Goal: Task Accomplishment & Management: Use online tool/utility

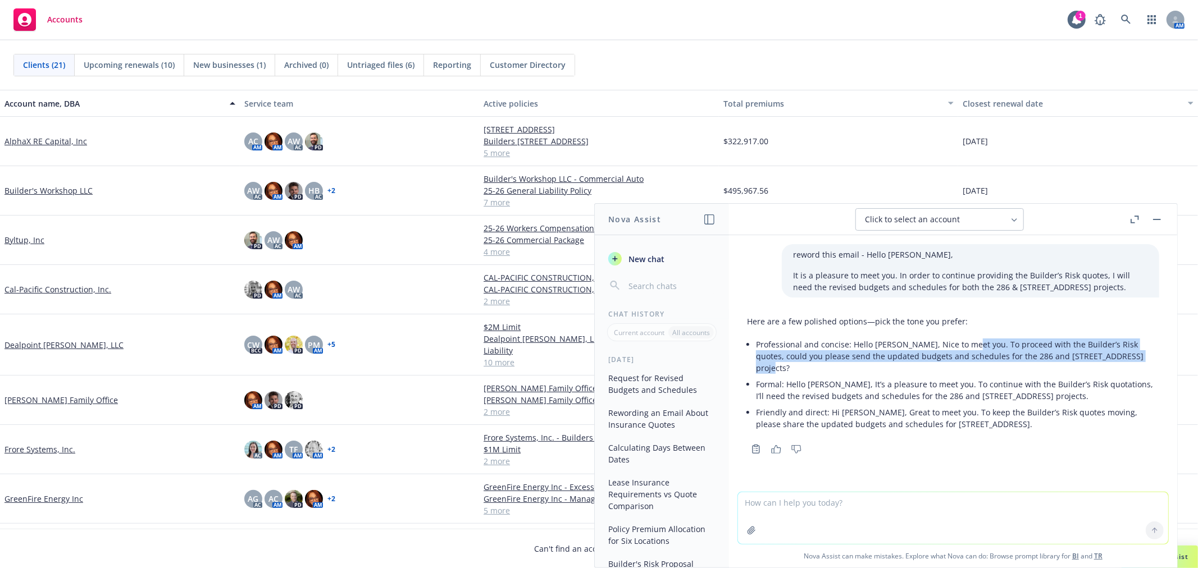
click at [1158, 217] on button "button" at bounding box center [1156, 219] width 13 height 13
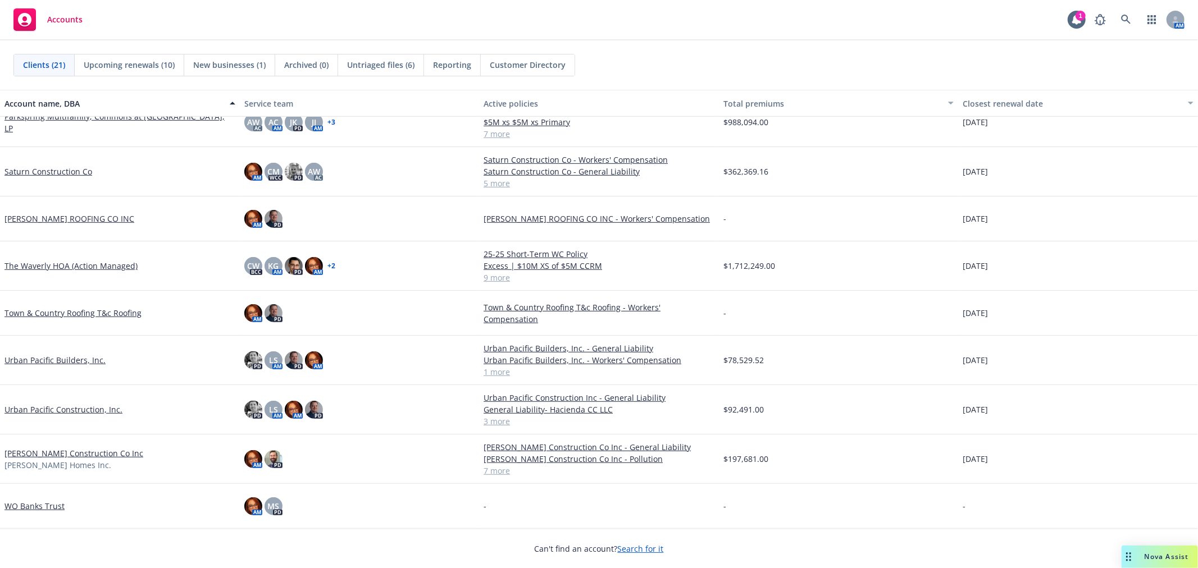
scroll to position [563, 0]
click at [51, 506] on link "WO Banks Trust" at bounding box center [34, 506] width 60 height 12
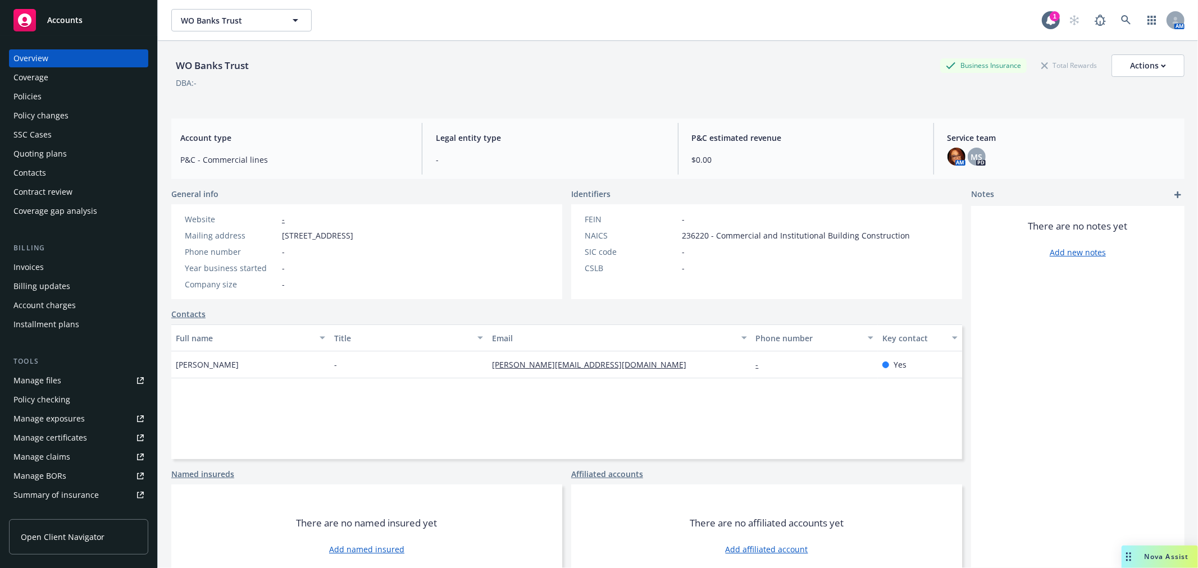
click at [49, 265] on div "Invoices" at bounding box center [78, 267] width 130 height 18
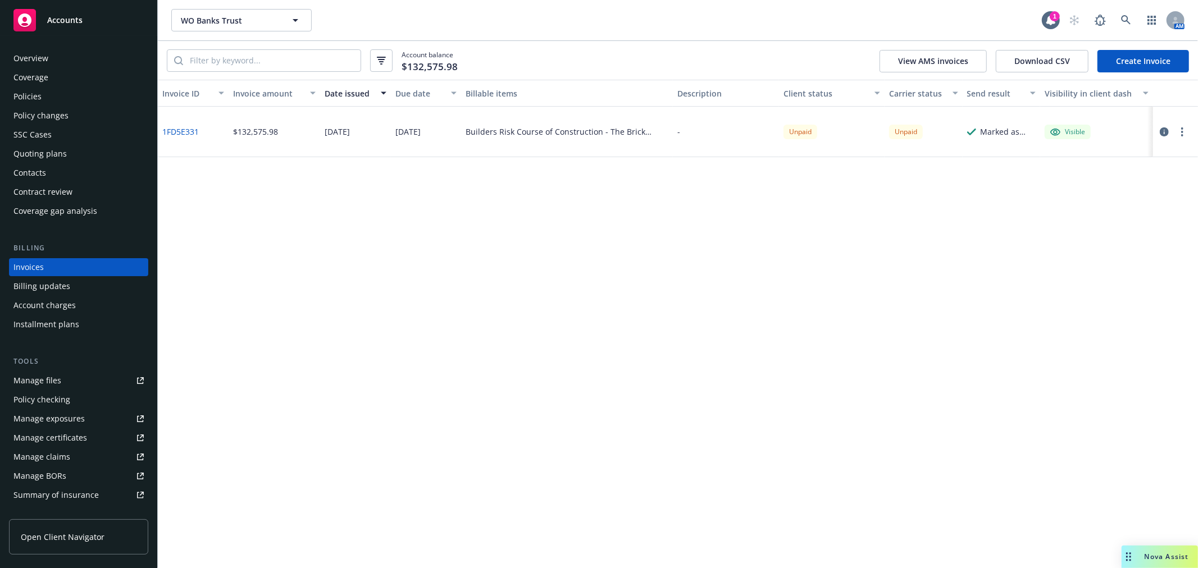
click at [1183, 130] on icon "button" at bounding box center [1182, 131] width 2 height 9
click at [1135, 201] on link "Copy invoice URL" at bounding box center [1116, 199] width 143 height 22
click at [1165, 554] on span "Nova Assist" at bounding box center [1167, 557] width 44 height 10
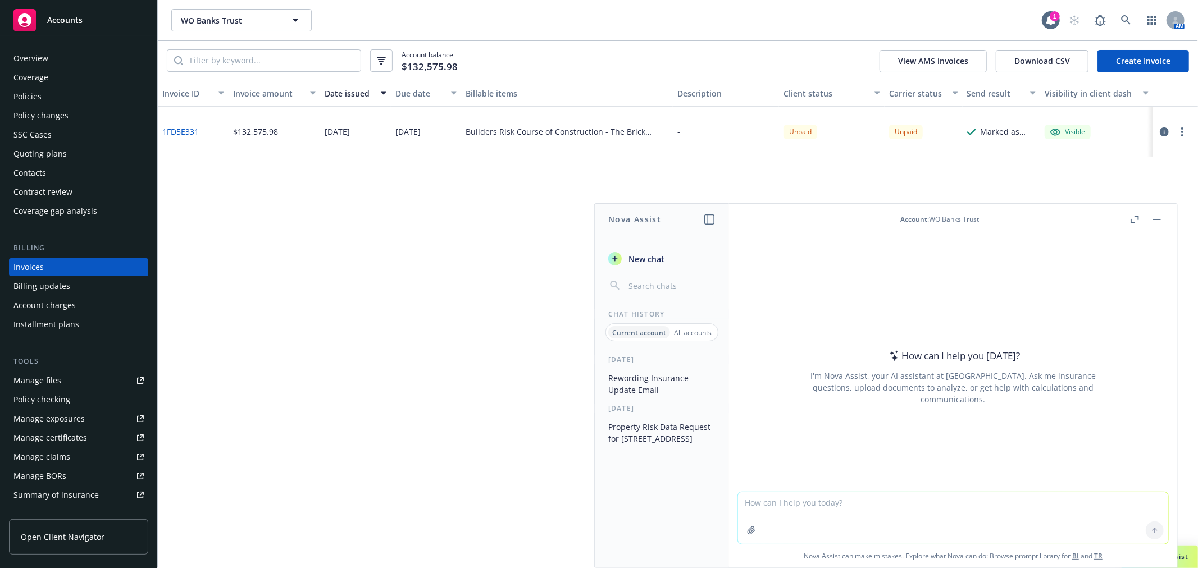
click at [1122, 546] on button "Nova Assist" at bounding box center [1160, 557] width 76 height 22
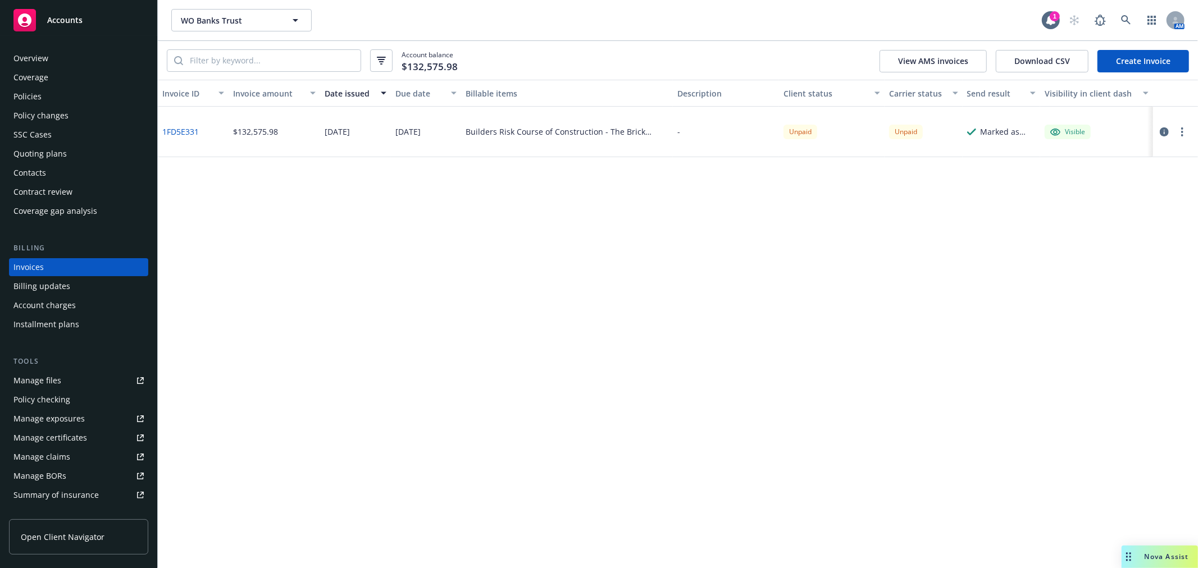
click at [1122, 546] on button "Nova Assist" at bounding box center [1160, 557] width 76 height 22
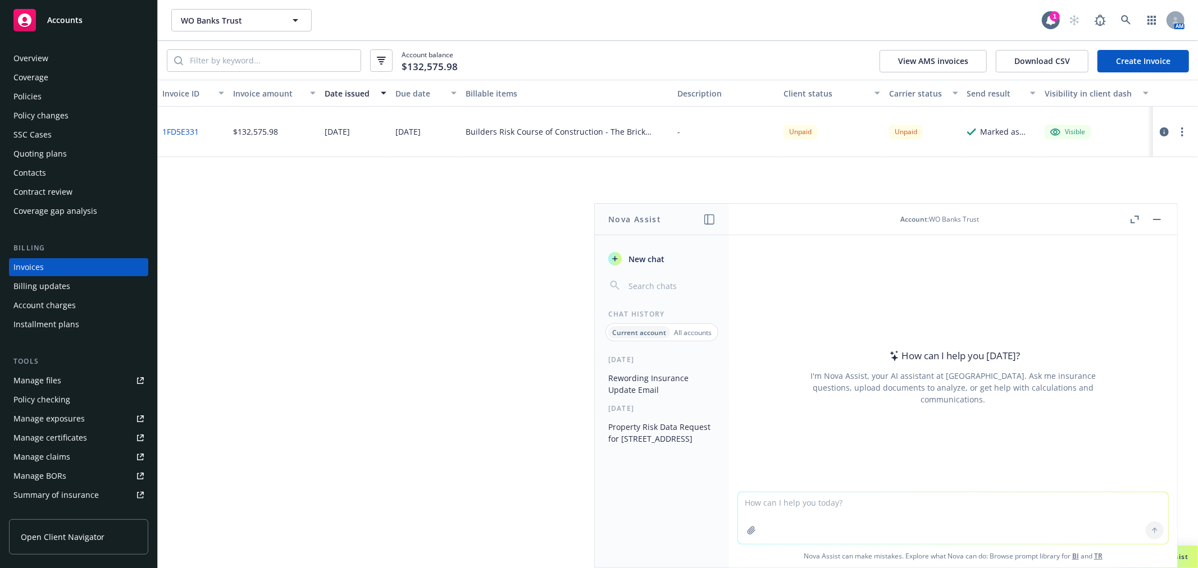
click at [952, 512] on textarea at bounding box center [953, 519] width 430 height 52
paste textarea "Hi Team, Received word that the account has been corrected and will now reflect…"
type textarea "reword this email - Hi Team, Received word that the account has been corrected …"
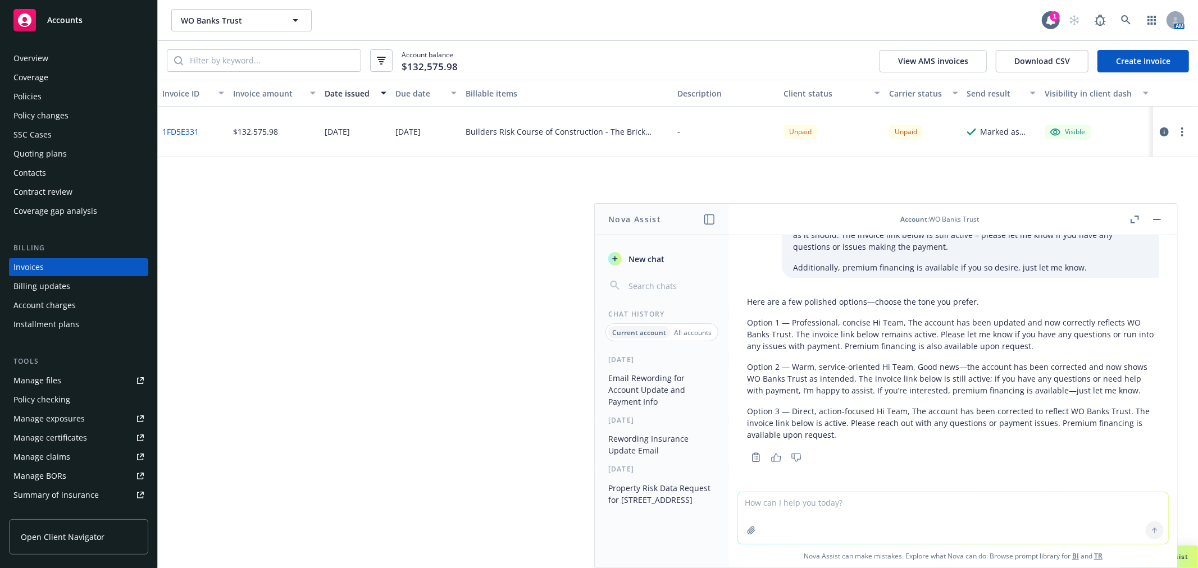
scroll to position [53, 0]
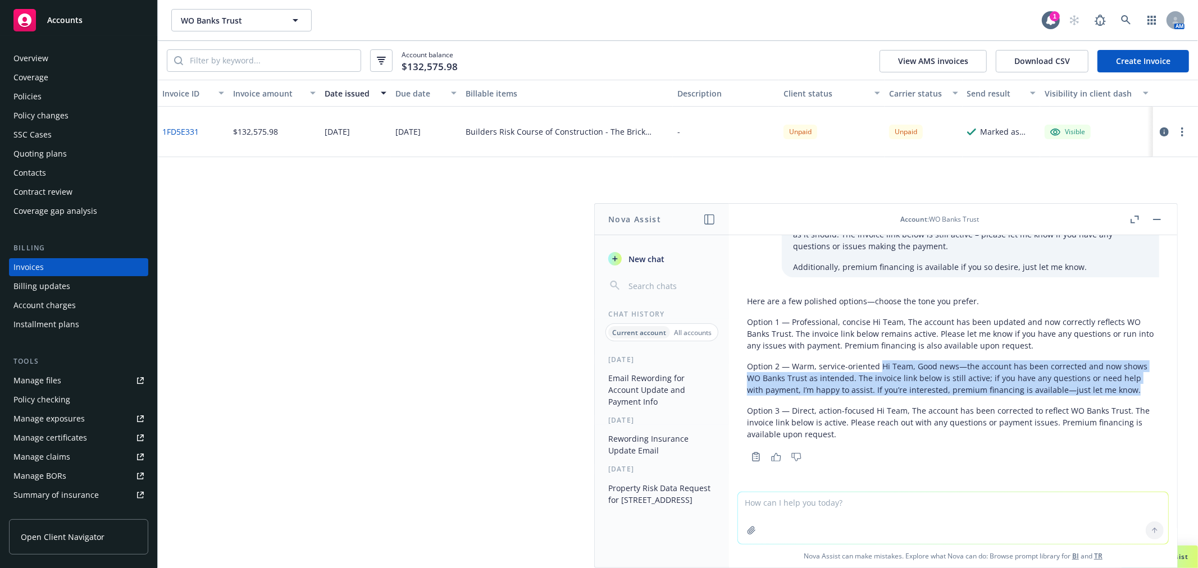
drag, startPoint x: 879, startPoint y: 366, endPoint x: 1135, endPoint y: 391, distance: 257.4
click at [1135, 391] on p "Option 2 — Warm, service-oriented Hi Team, Good news—the account has been corre…" at bounding box center [953, 378] width 412 height 35
copy p "Hi Team, Good news—the account has been corrected and now shows WO Banks Trust …"
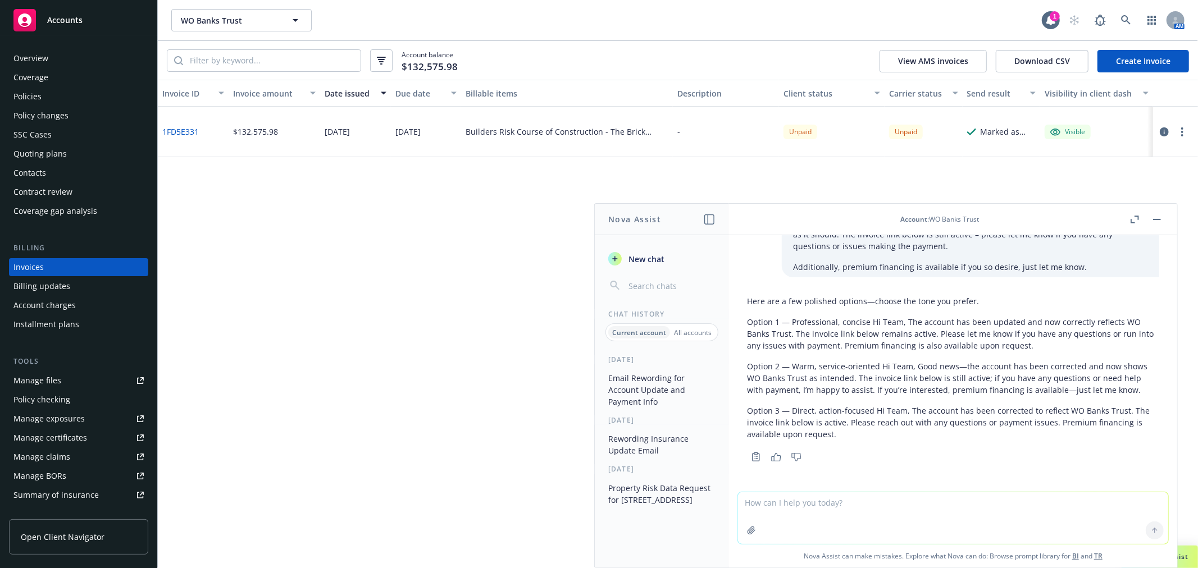
click at [1120, 492] on div at bounding box center [952, 518] width 431 height 53
click at [846, 515] on textarea at bounding box center [953, 519] width 430 height 52
paste textarea "Hello [PERSON_NAME], Do you have a construction schedule or GAANT chart for eit…"
click at [818, 455] on textarea "reword this follow u p - Hello [PERSON_NAME], Do you have a construction schedu…" at bounding box center [953, 494] width 430 height 99
type textarea "reword this follow up - Hello [PERSON_NAME], Do you have a construction schedul…"
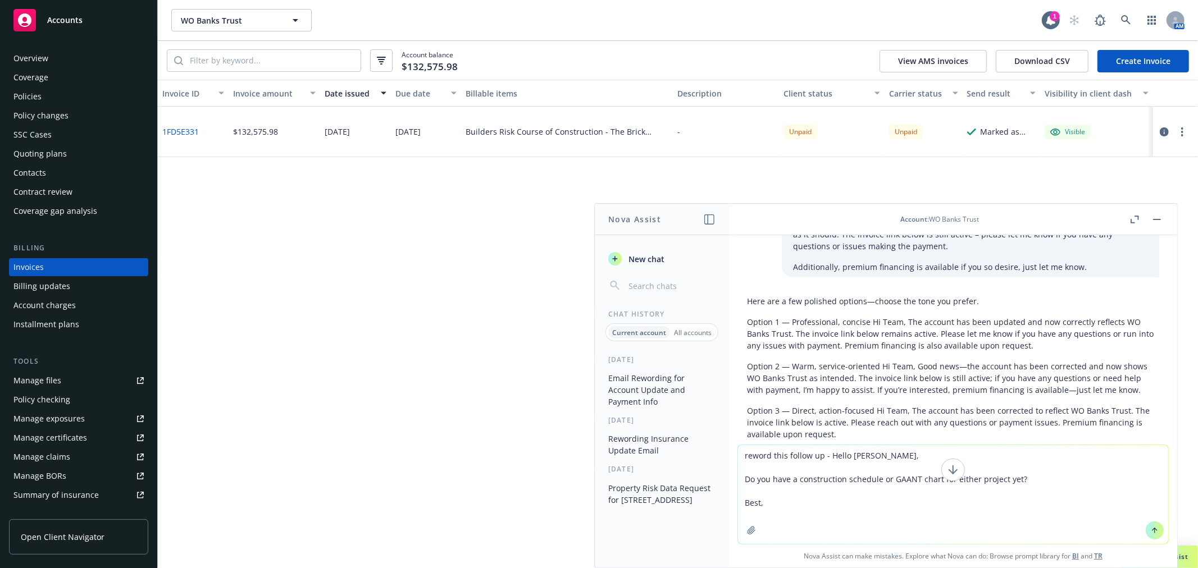
click at [1151, 534] on icon at bounding box center [1155, 531] width 8 height 8
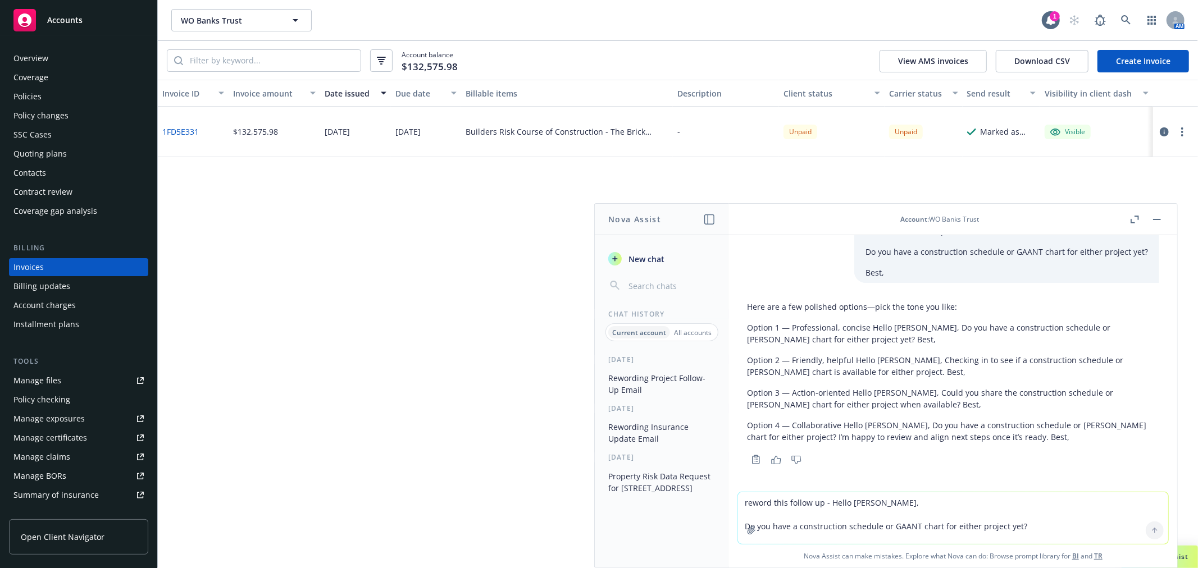
scroll to position [313, 0]
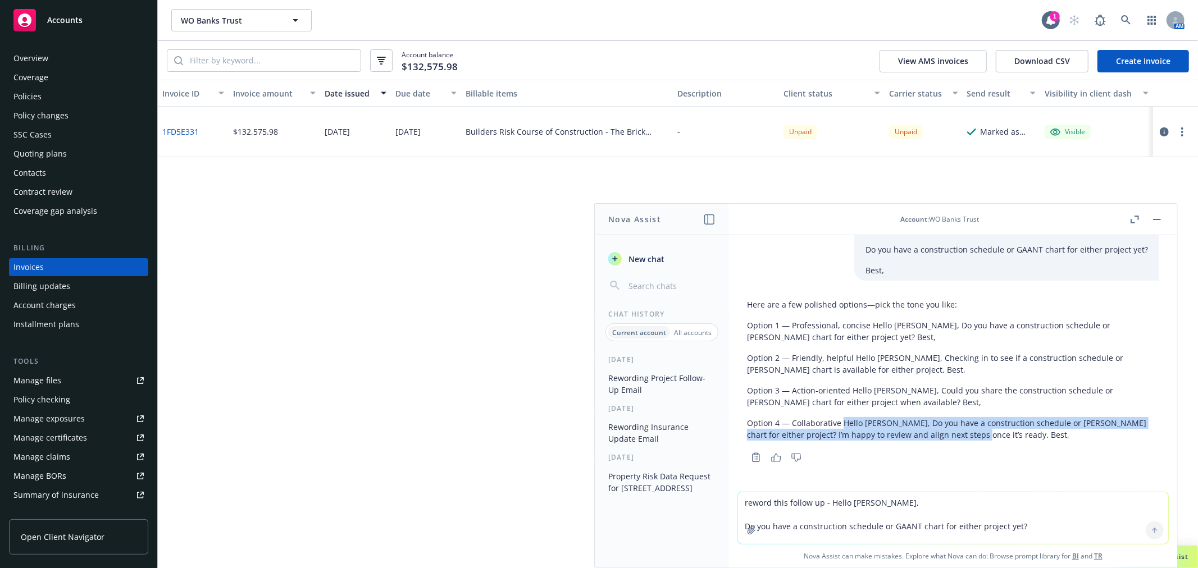
drag, startPoint x: 841, startPoint y: 422, endPoint x: 981, endPoint y: 445, distance: 141.1
click at [981, 445] on div "Here are a few polished options—pick the tone you like: Option 1 — Professional…" at bounding box center [953, 379] width 412 height 171
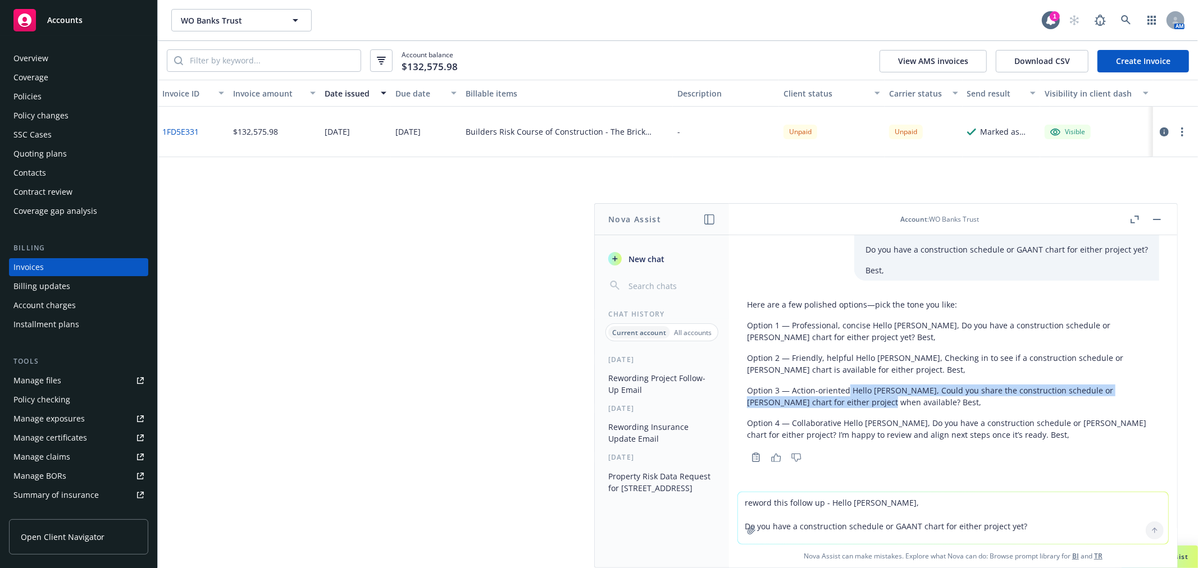
drag, startPoint x: 849, startPoint y: 388, endPoint x: 832, endPoint y: 399, distance: 19.8
click at [832, 399] on p "Option 3 — Action-oriented Hello [PERSON_NAME], Could you share the constructio…" at bounding box center [953, 397] width 412 height 24
click at [802, 506] on textarea "reword this follow up - Hello [PERSON_NAME], Do you have a construction schedul…" at bounding box center [953, 519] width 430 height 52
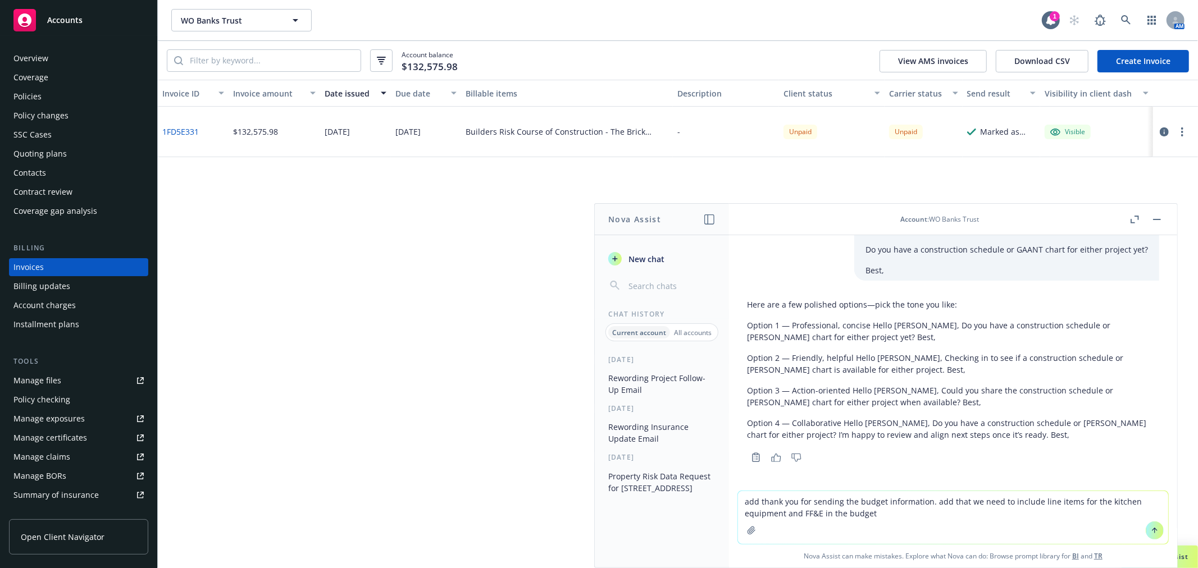
click at [878, 517] on textarea "add thank you for sending the budget information. add that we need to include l…" at bounding box center [953, 517] width 430 height 53
click at [743, 502] on textarea "add thank you for sending the budget information. add that we need to include l…" at bounding box center [953, 517] width 430 height 53
click at [741, 501] on textarea "add thank you for sending the budget information. add that we need to include l…" at bounding box center [953, 517] width 430 height 53
click at [881, 513] on textarea "replying to this email below, what is the FF&E he is referencing for this build…" at bounding box center [953, 512] width 430 height 63
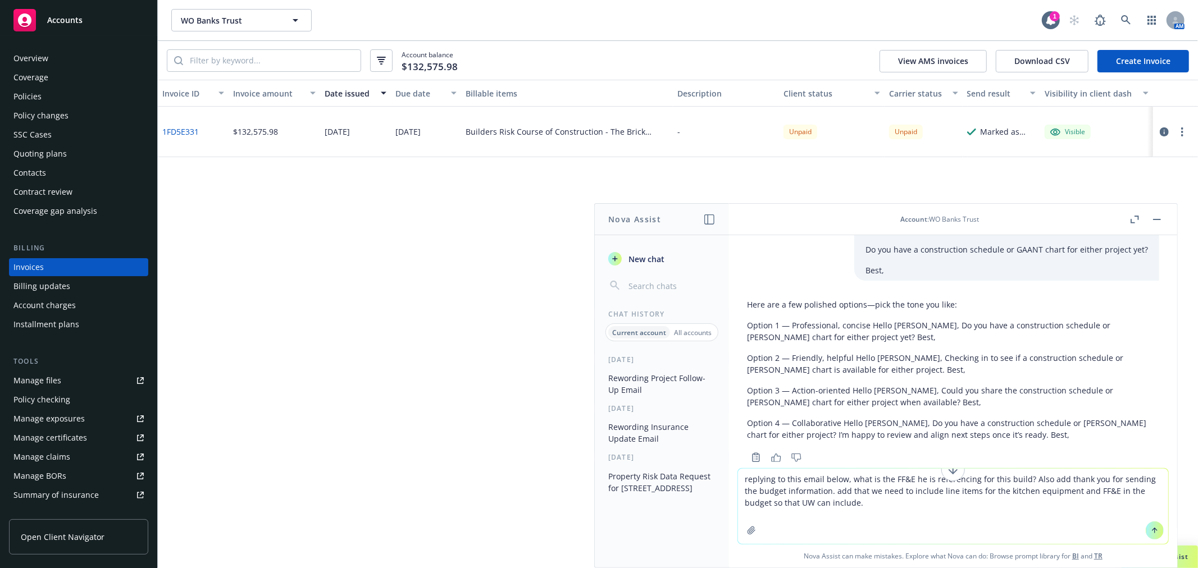
paste textarea "Good afternoon, Jenni - Attached is the most recent budget for the [STREET_ADDR…"
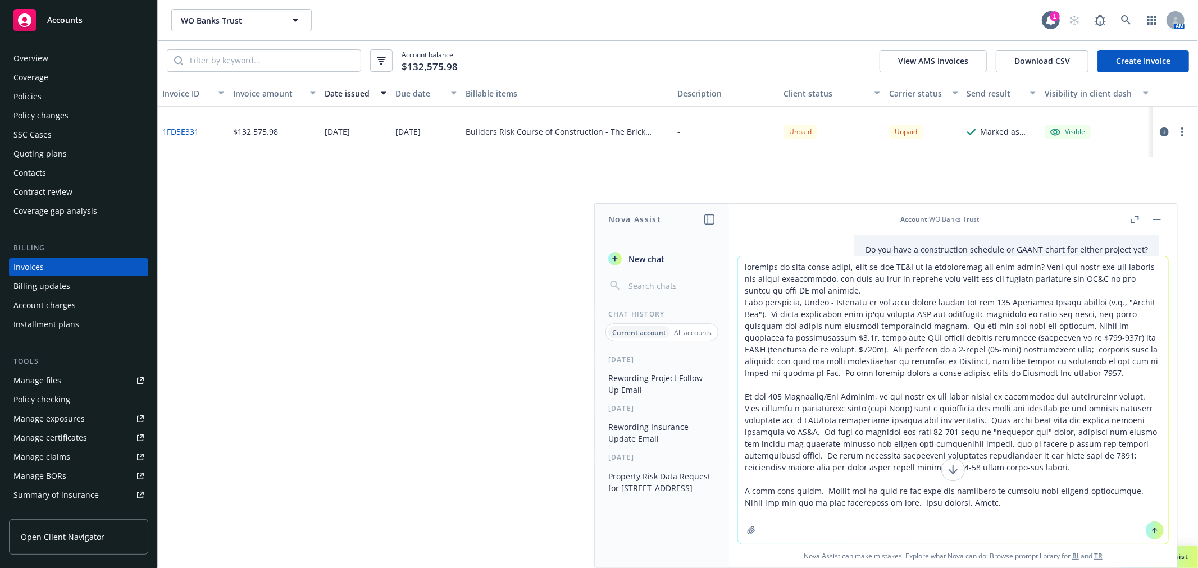
type textarea "replying to this email below, what is the FF&E he is referencing for this build…"
click at [1153, 532] on icon at bounding box center [1155, 531] width 8 height 8
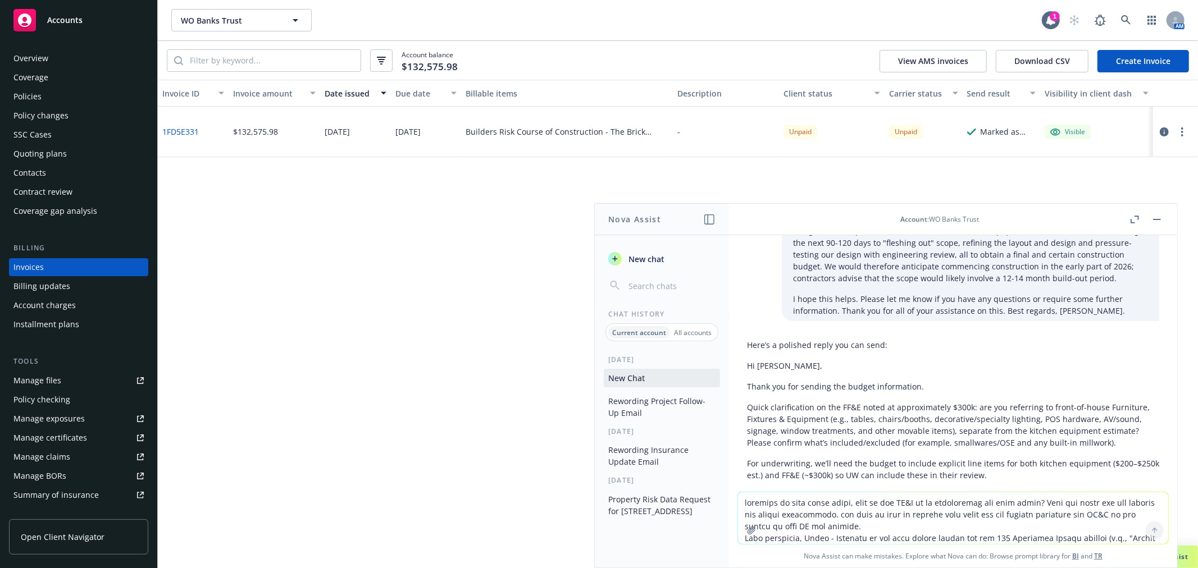
scroll to position [806, 0]
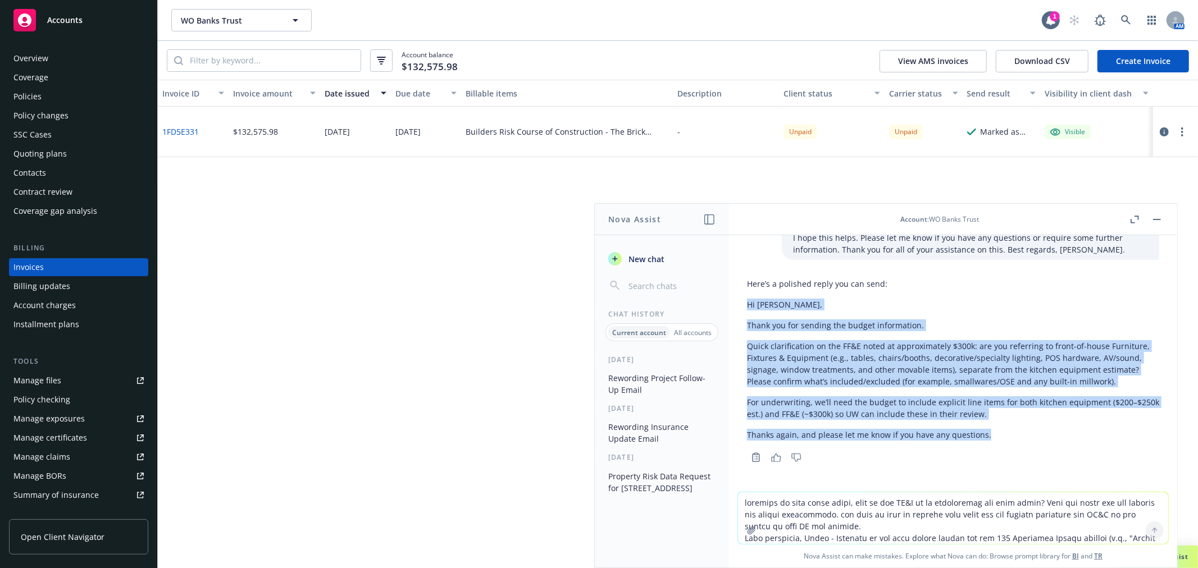
drag, startPoint x: 987, startPoint y: 434, endPoint x: 740, endPoint y: 305, distance: 278.3
click at [740, 305] on div "Here’s a polished reply you can send: Hi [PERSON_NAME], Thank you for sending t…" at bounding box center [953, 370] width 430 height 192
copy div "Hi [PERSON_NAME], Thank you for sending the budget information. Quick clarifica…"
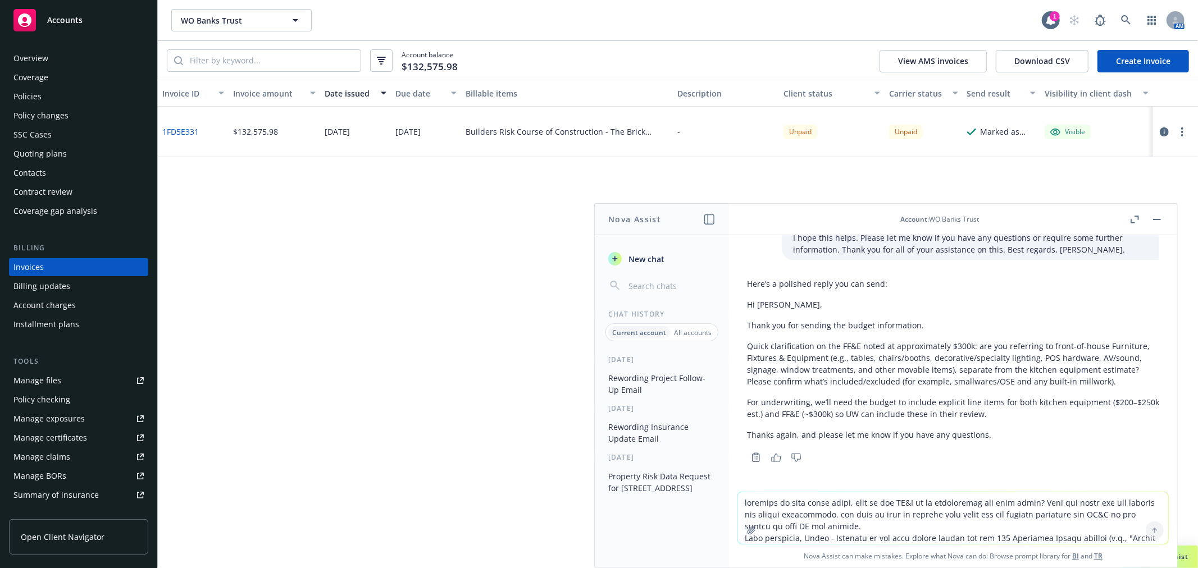
click at [900, 518] on textarea at bounding box center [953, 519] width 430 height 52
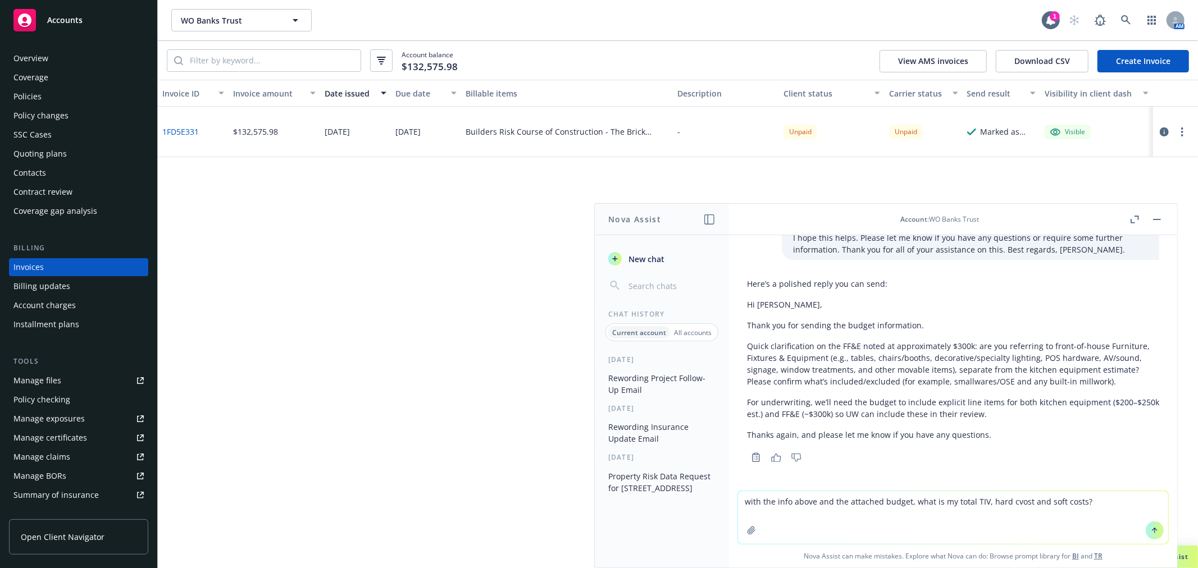
click at [1011, 500] on textarea "with the info above and the attached budget, what is my total TIV, hard cvost a…" at bounding box center [953, 517] width 430 height 53
click at [1091, 501] on textarea "with the info above and the attached budget, what is my total TIV, hard cost an…" at bounding box center [953, 517] width 430 height 53
type textarea "with the info above and the attached budget, what is my total TIV, hard cost an…"
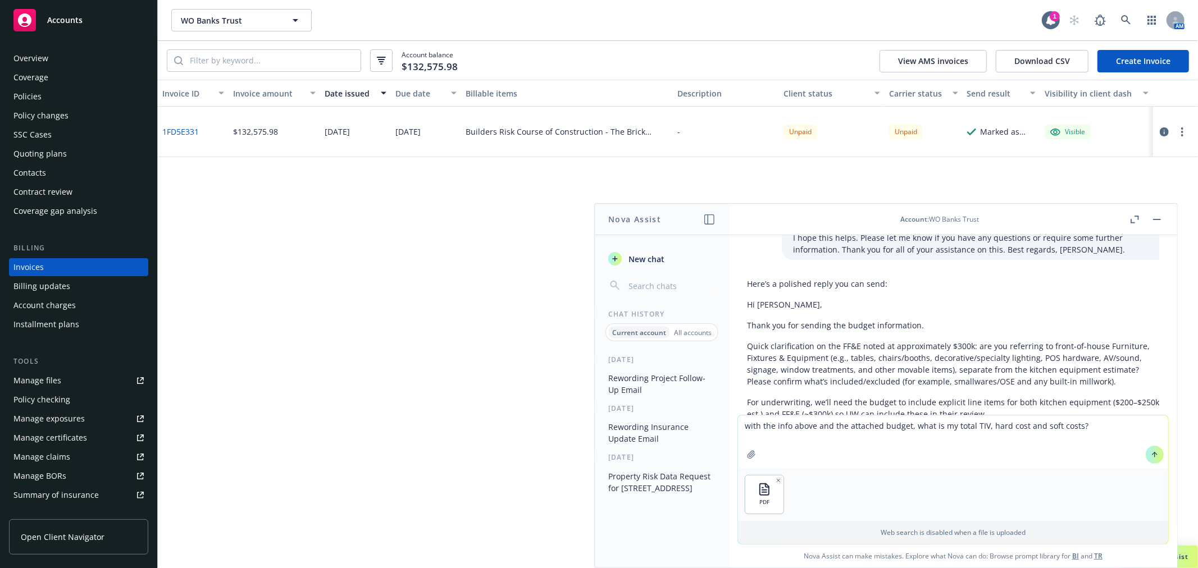
click at [1151, 452] on icon at bounding box center [1155, 455] width 8 height 8
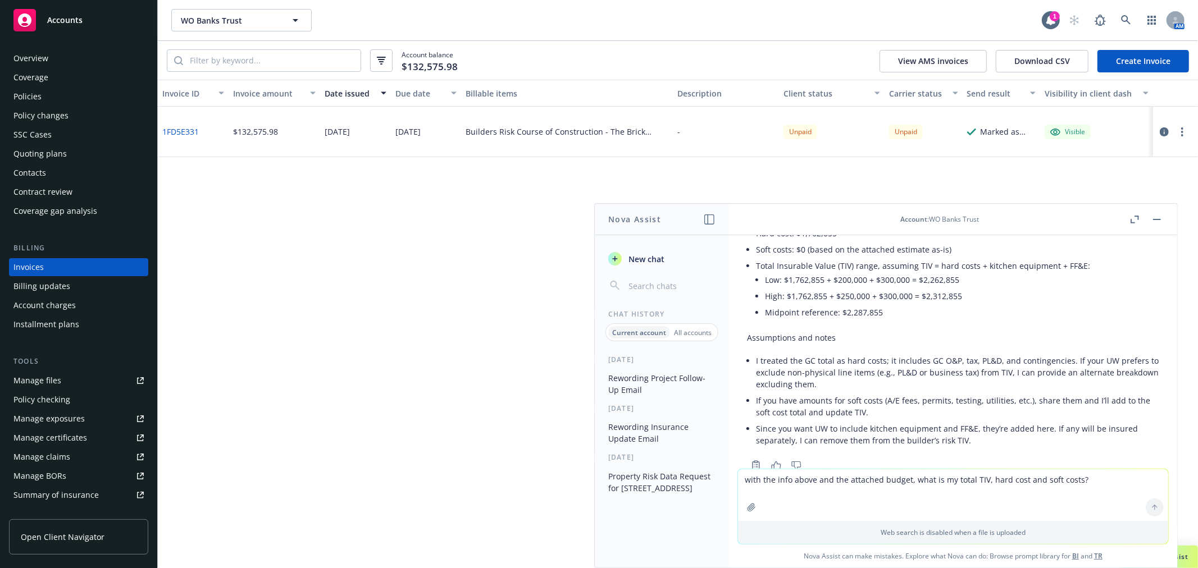
scroll to position [1393, 0]
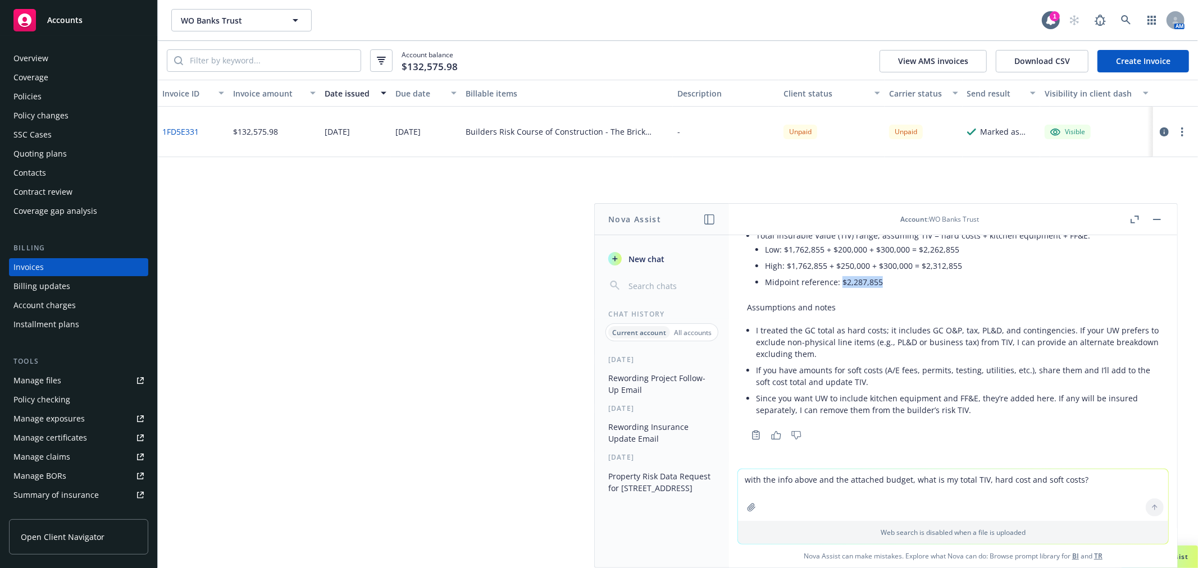
drag, startPoint x: 840, startPoint y: 281, endPoint x: 890, endPoint y: 286, distance: 50.9
click at [890, 286] on li "Midpoint reference: $2,287,855" at bounding box center [962, 282] width 394 height 16
click at [839, 481] on textarea "with the info above and the attached budget, what is my total TIV, hard cost an…" at bounding box center [953, 496] width 430 height 52
paste textarea "Hi [PERSON_NAME], Thank you for sending the budget information. Quick clarifica…"
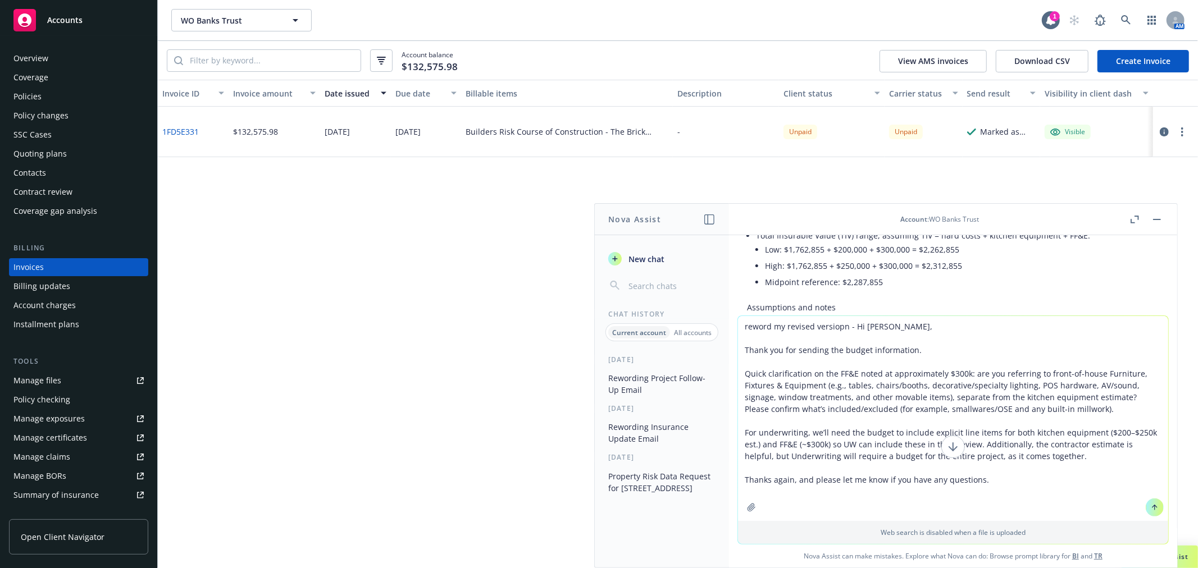
drag, startPoint x: 837, startPoint y: 332, endPoint x: 824, endPoint y: 327, distance: 13.6
type textarea "reword my revised version - Hi [PERSON_NAME], Thank you for sending the budget …"
click at [1151, 507] on icon at bounding box center [1155, 508] width 8 height 8
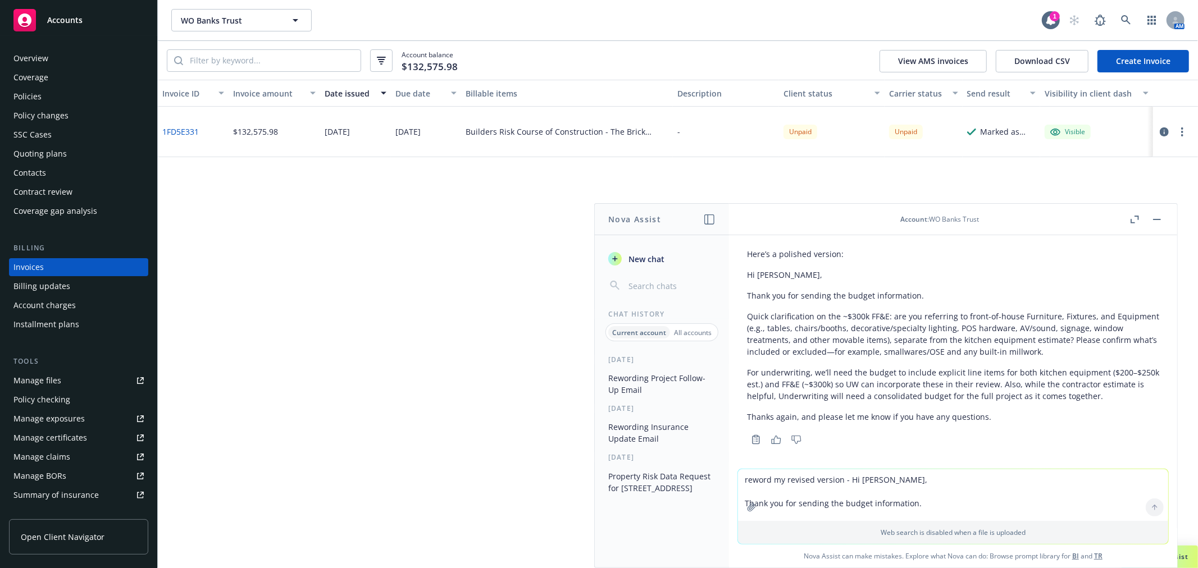
scroll to position [1811, 0]
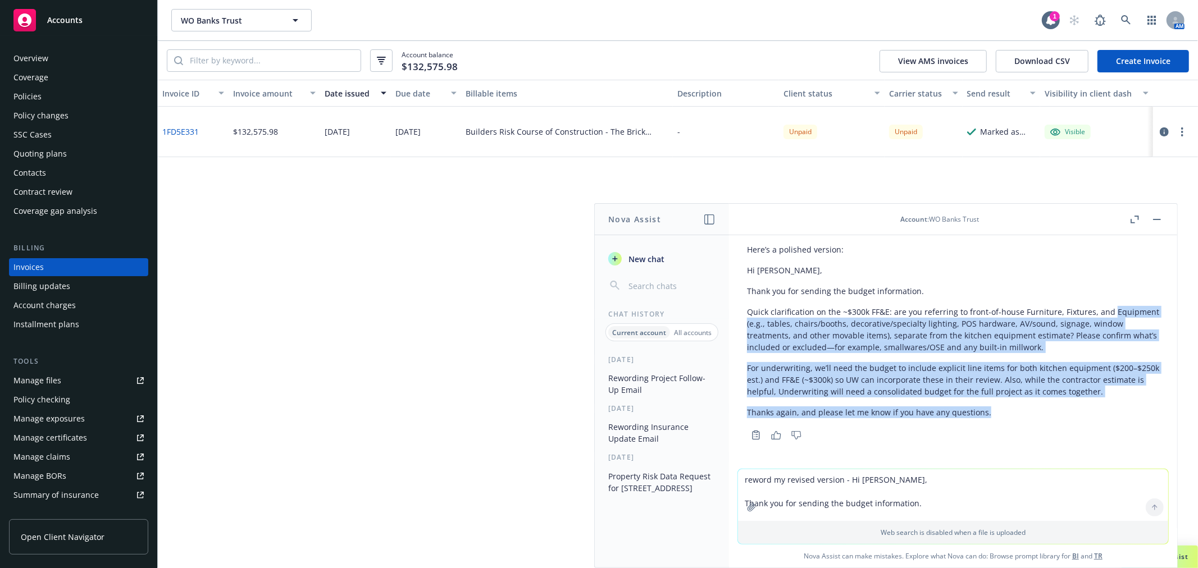
drag, startPoint x: 991, startPoint y: 416, endPoint x: 733, endPoint y: 317, distance: 276.6
click at [733, 317] on div "reword this email - Hi Team, Received word that the account has been corrected …" at bounding box center [953, 352] width 448 height 234
